Goal: Book appointment/travel/reservation

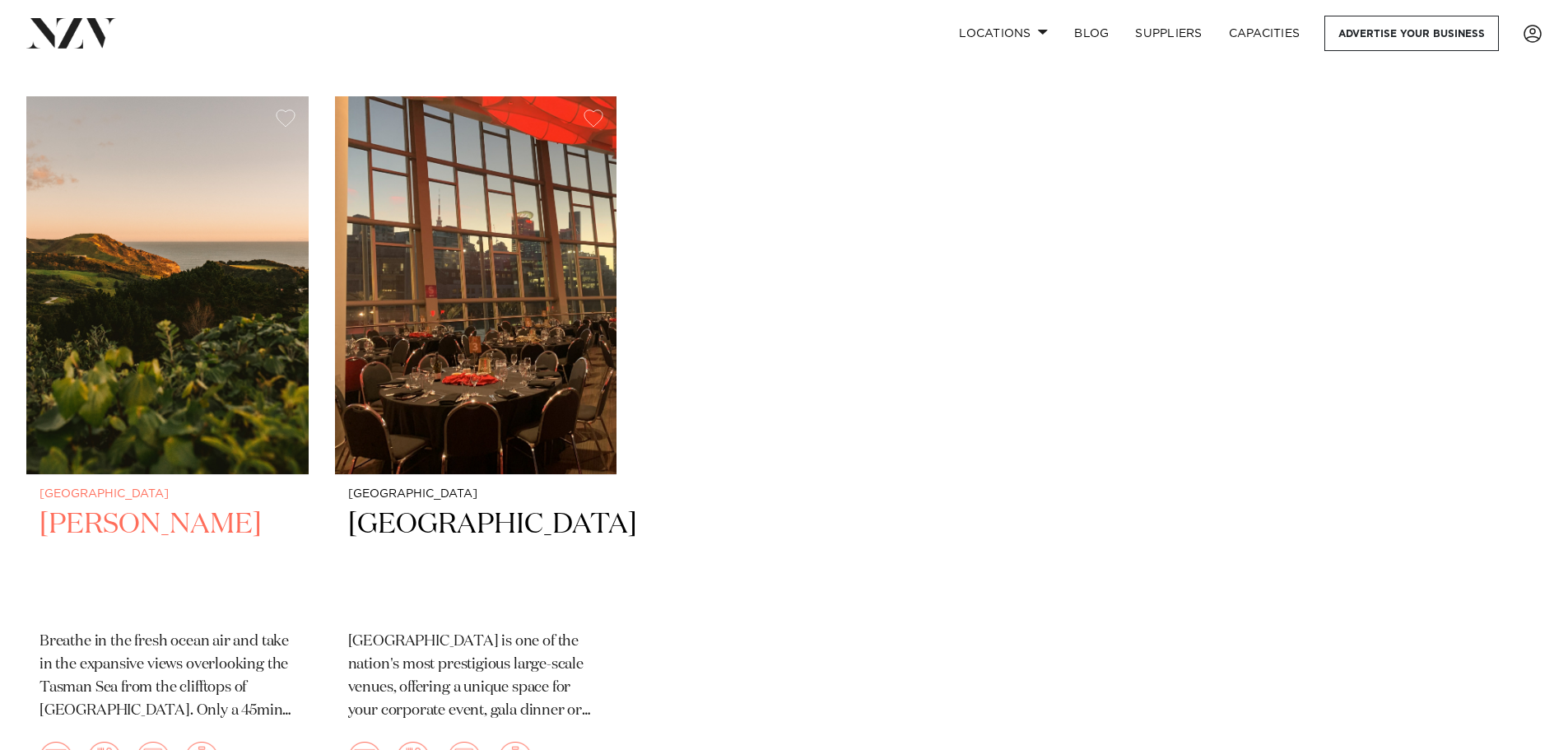
scroll to position [11602, 0]
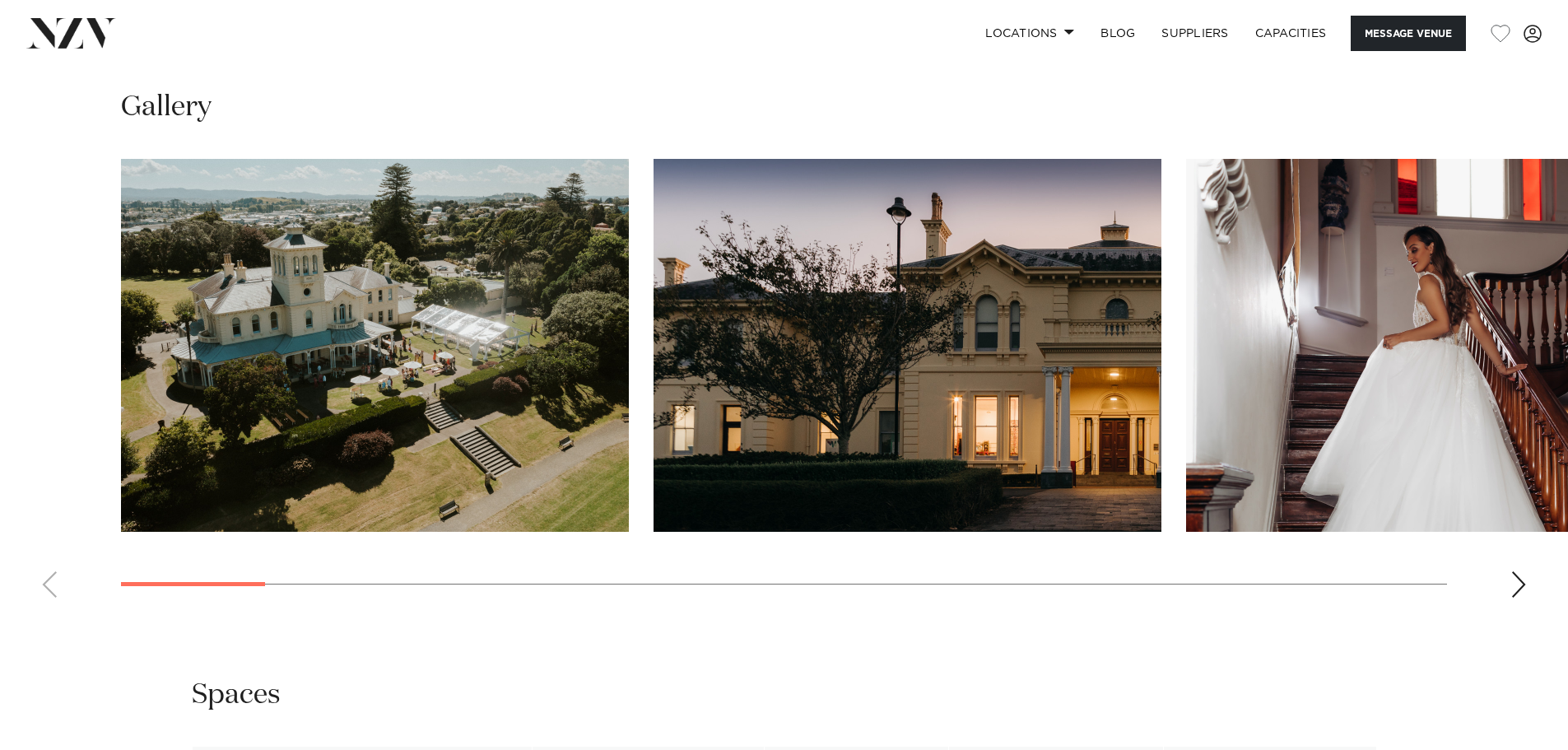
scroll to position [1647, 0]
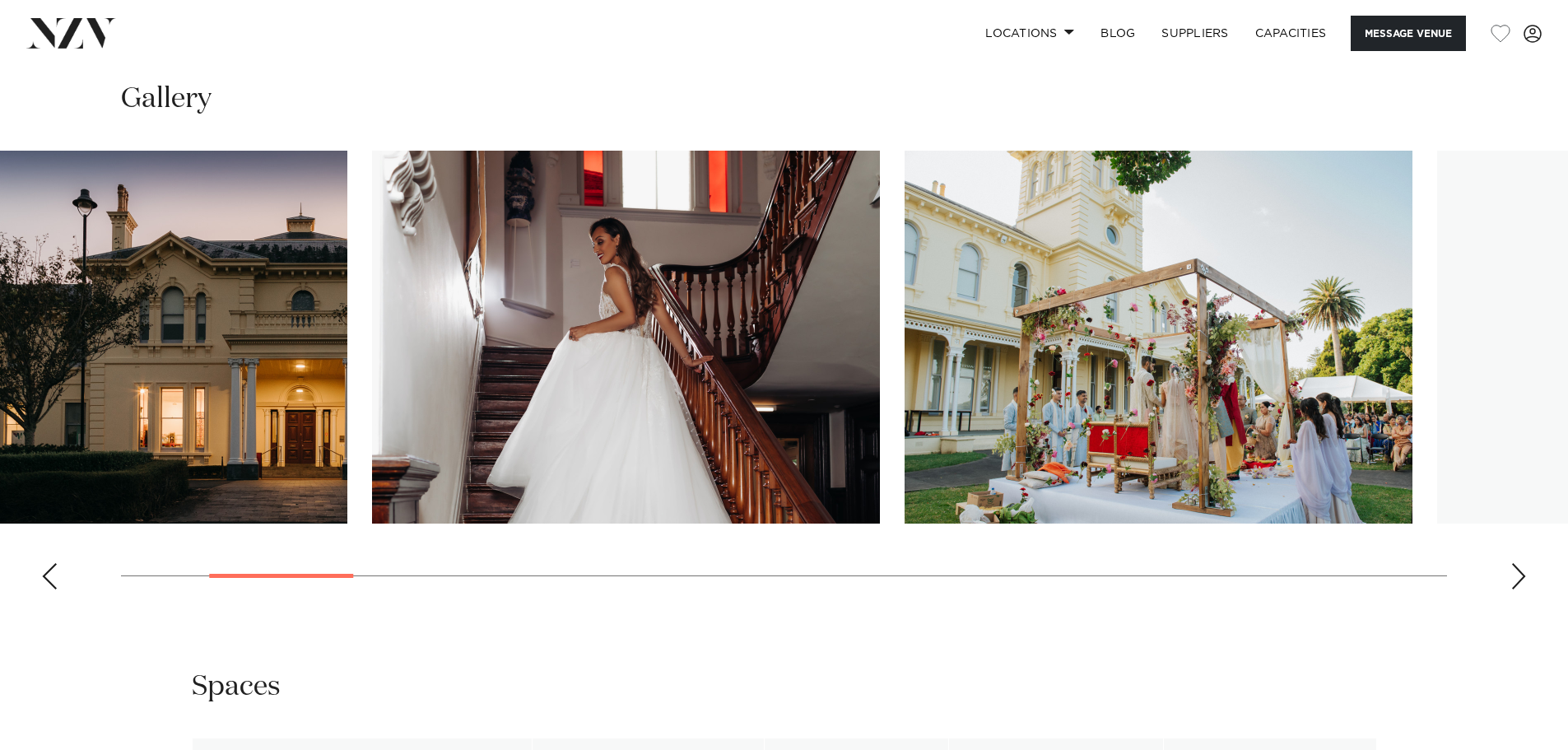
click at [519, 385] on img "3 / 23" at bounding box center [626, 338] width 508 height 373
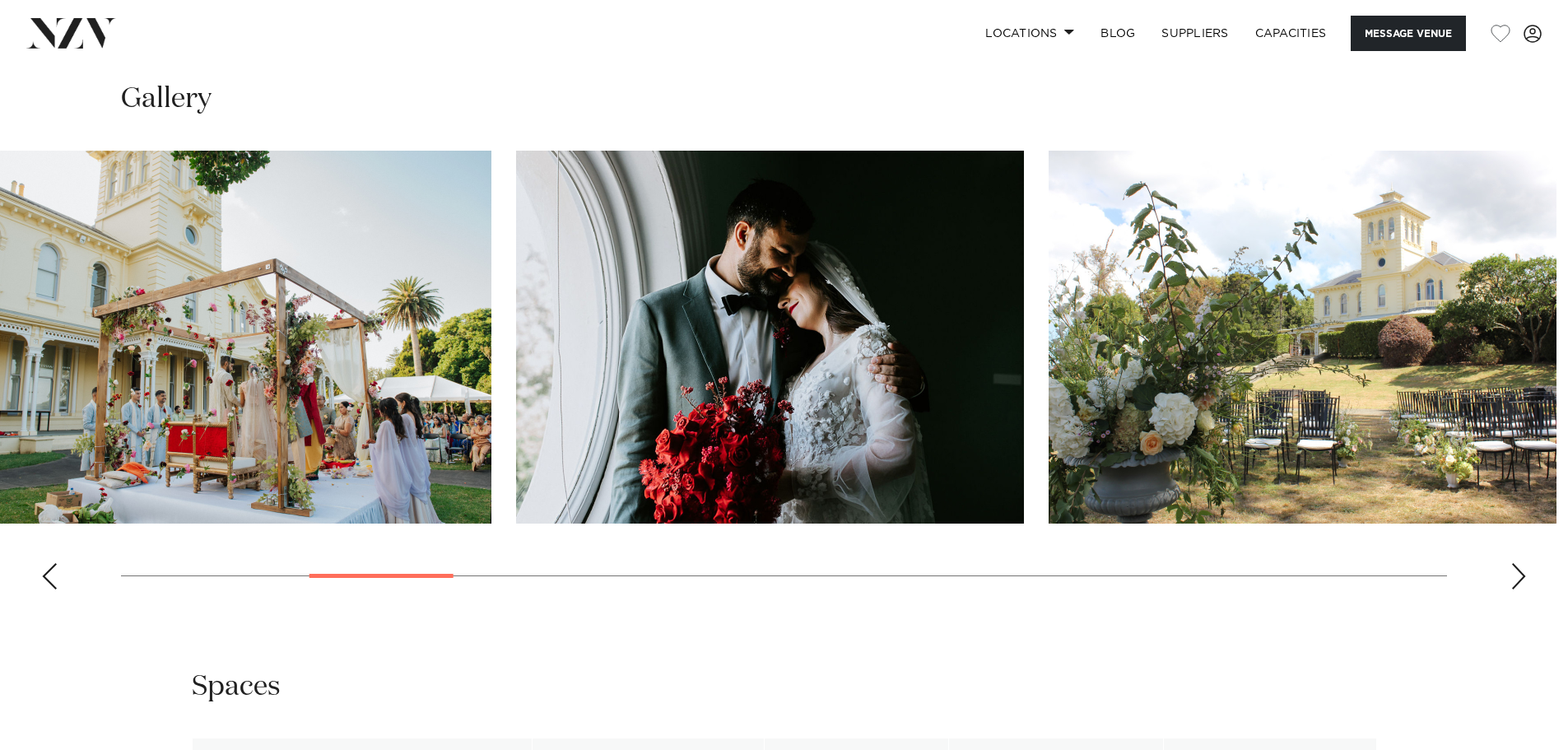
click at [517, 377] on img "5 / 23" at bounding box center [771, 338] width 508 height 373
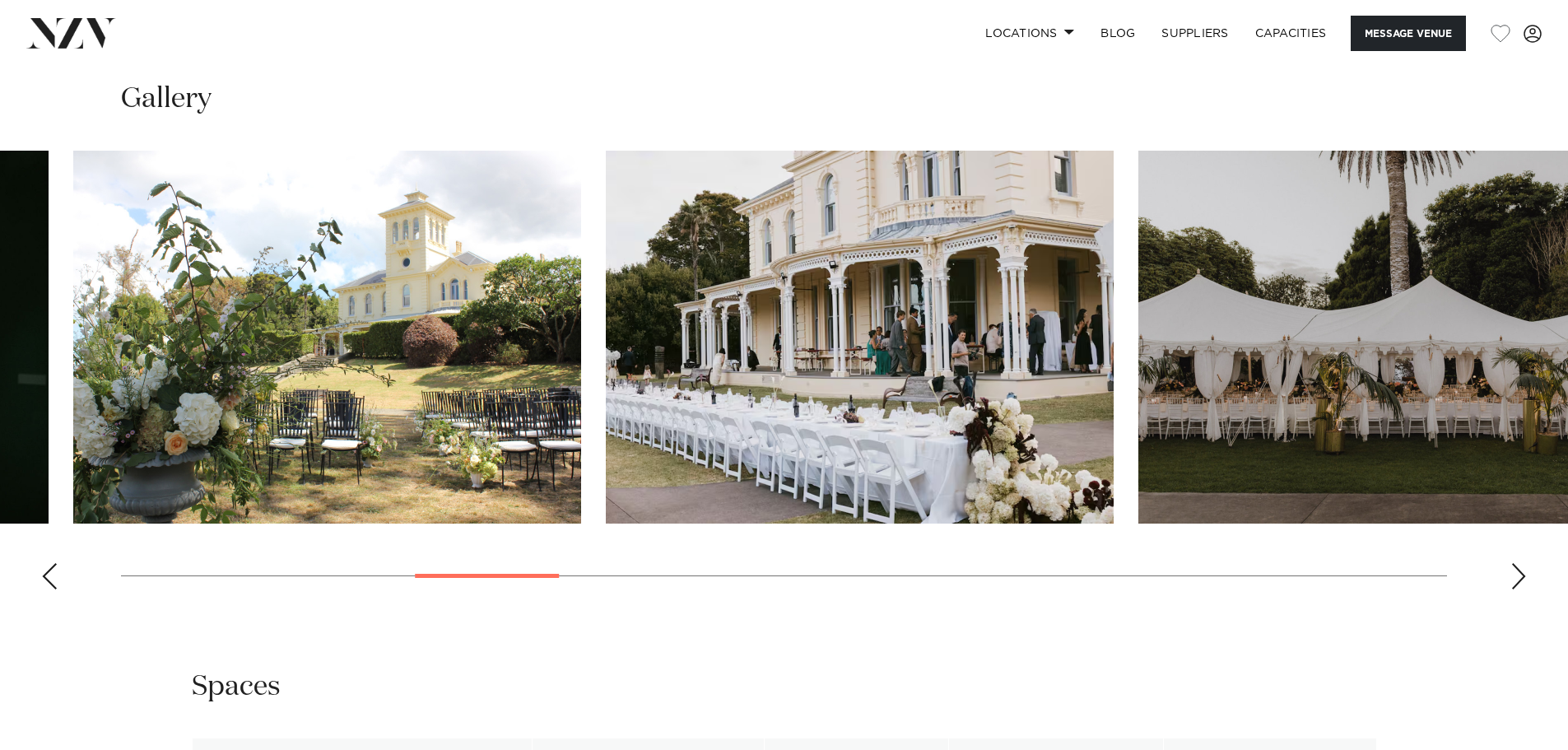
click at [470, 413] on img "6 / 23" at bounding box center [327, 338] width 508 height 373
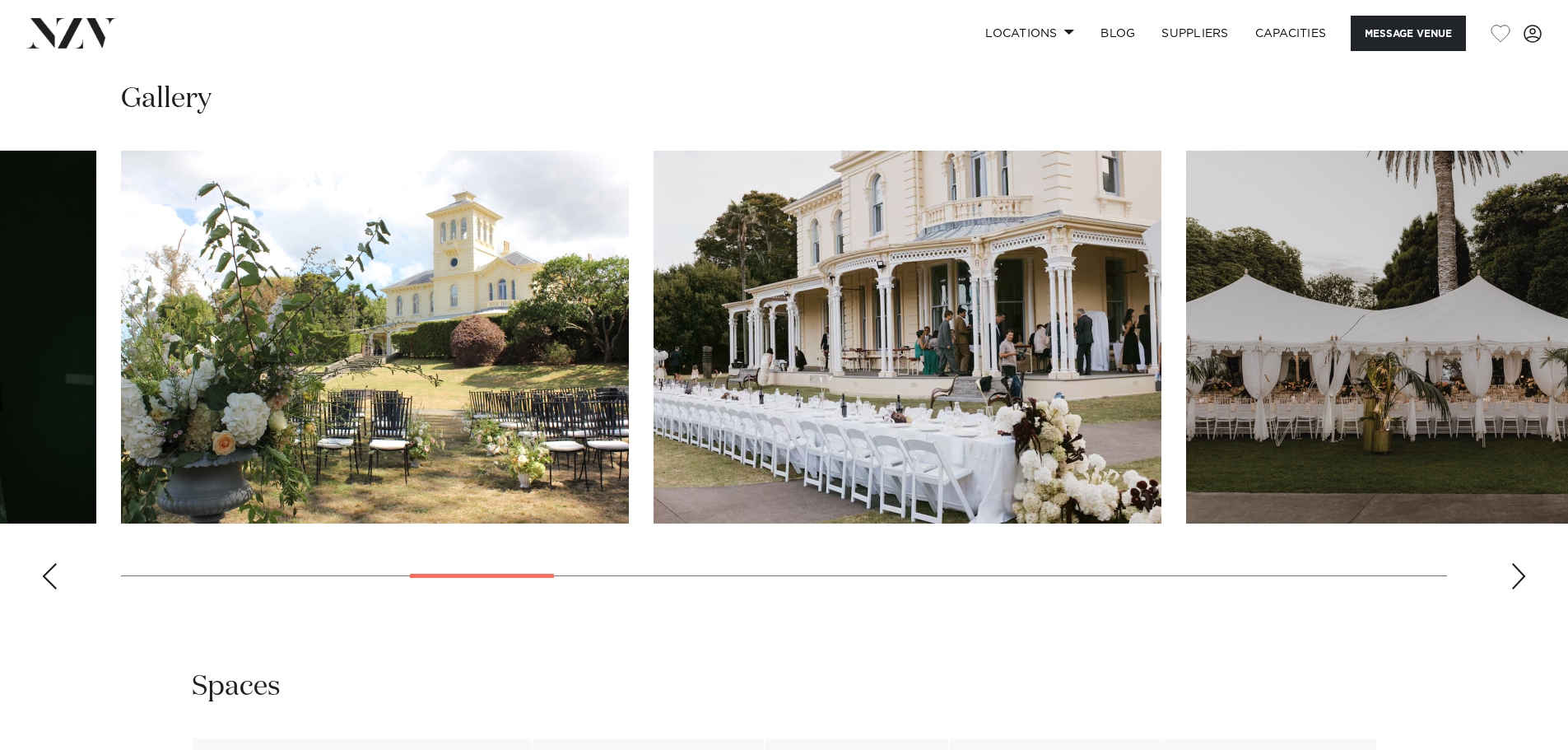
click at [349, 374] on img "6 / 23" at bounding box center [375, 338] width 508 height 373
